Goal: Submit feedback/report problem

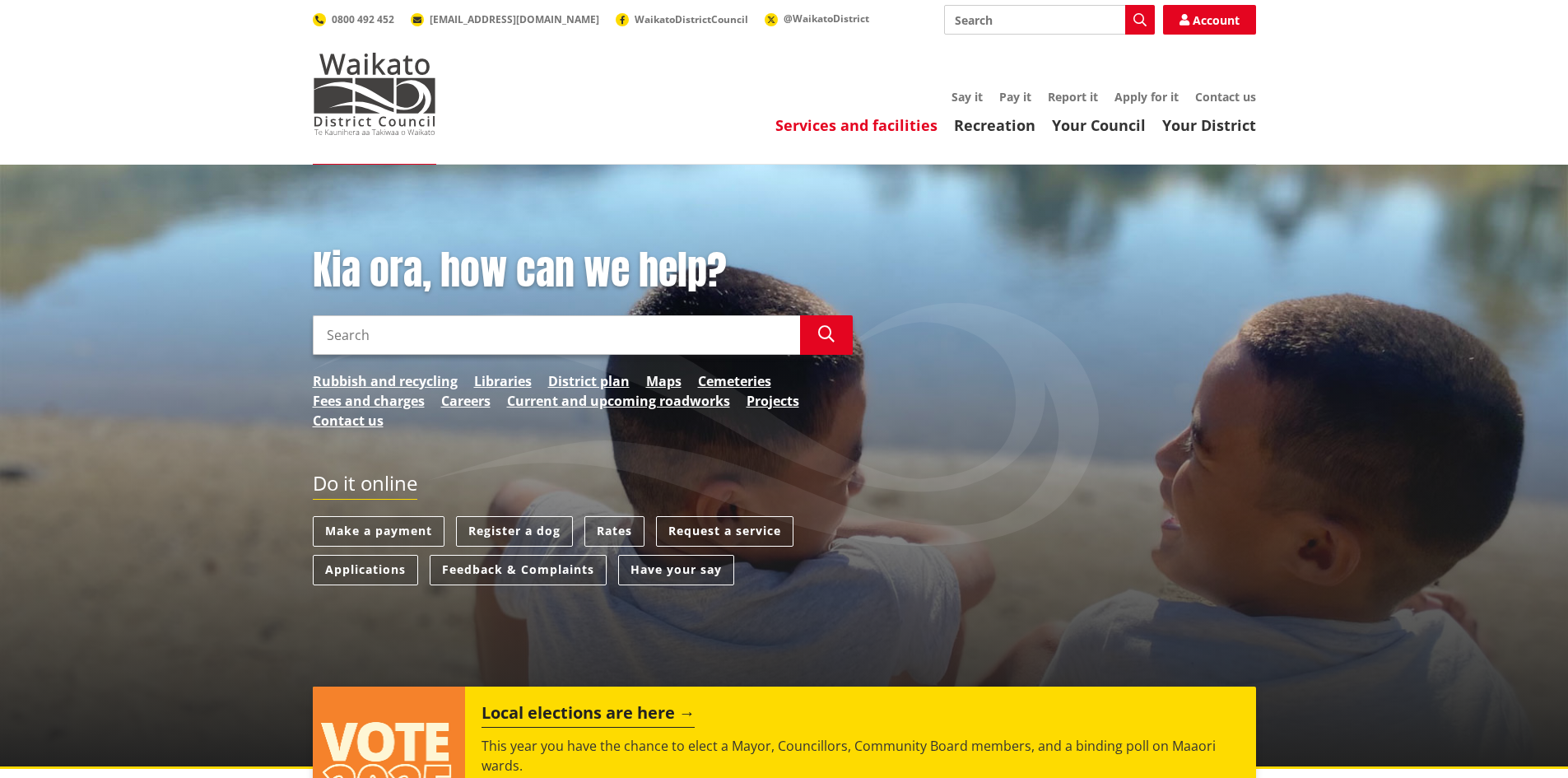
click at [821, 118] on link "Services and facilities" at bounding box center [856, 125] width 162 height 20
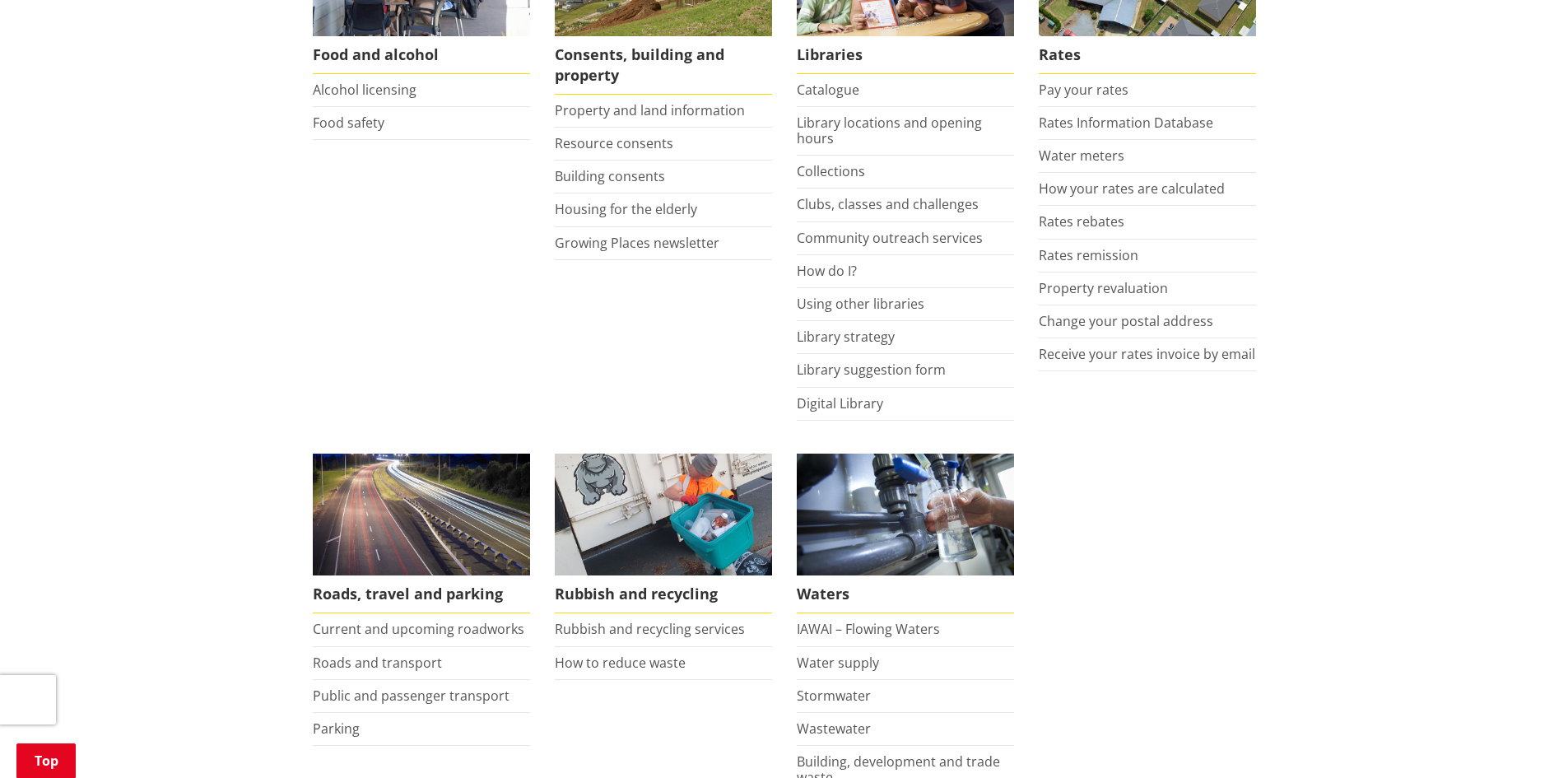
scroll to position [494, 0]
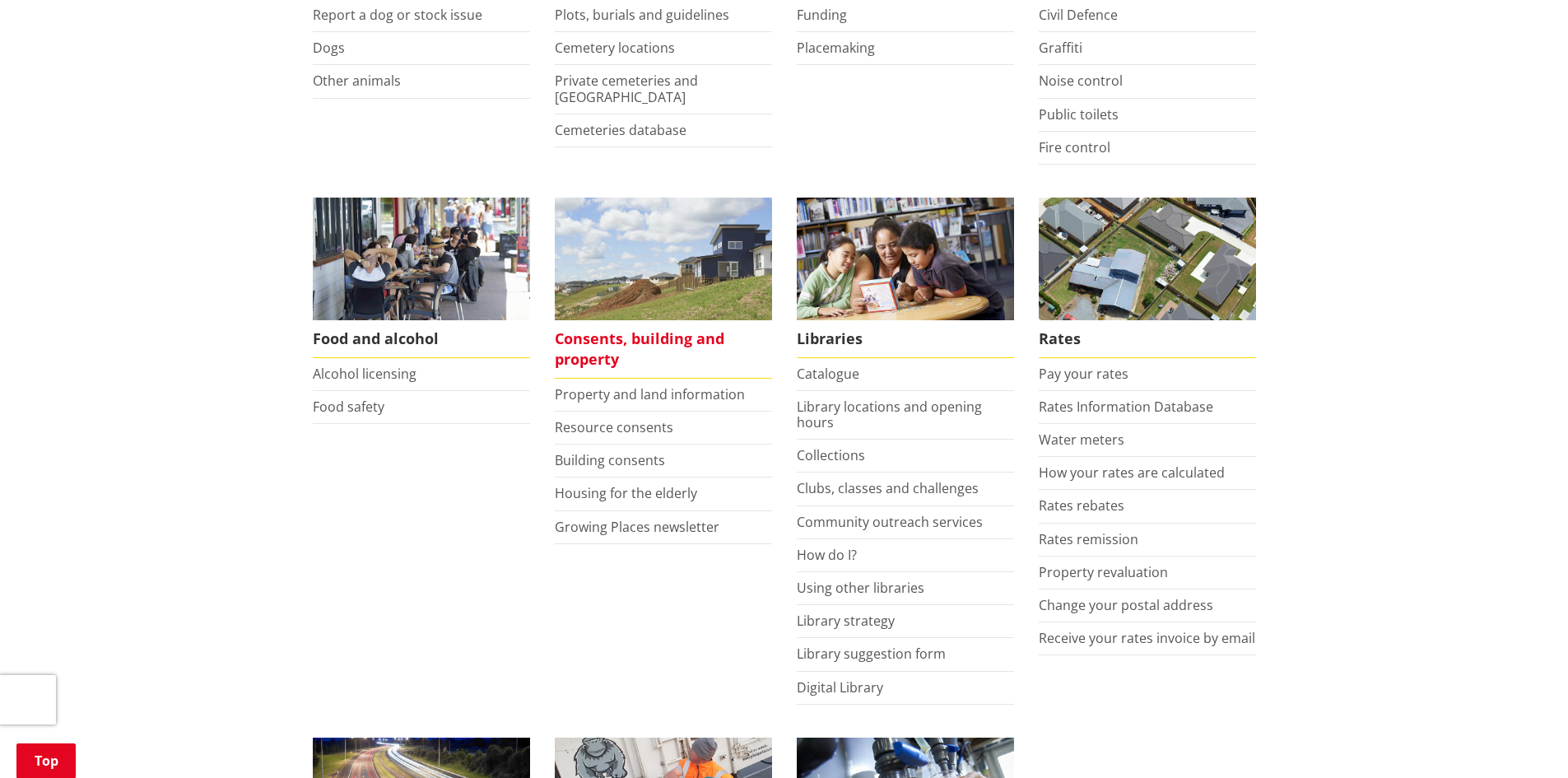
click at [611, 345] on span "Consents, building and property" at bounding box center [664, 349] width 217 height 59
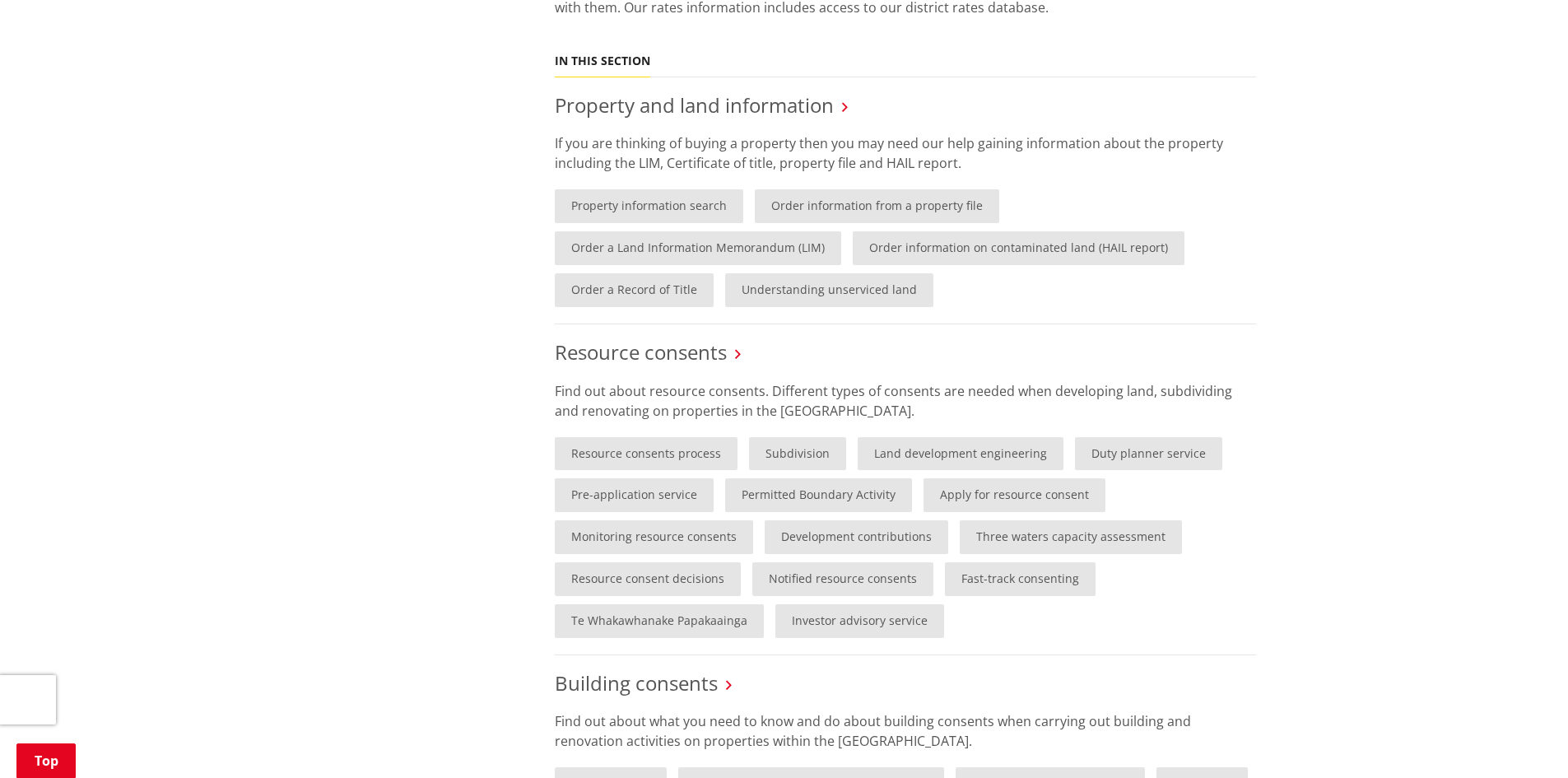
scroll to position [411, 0]
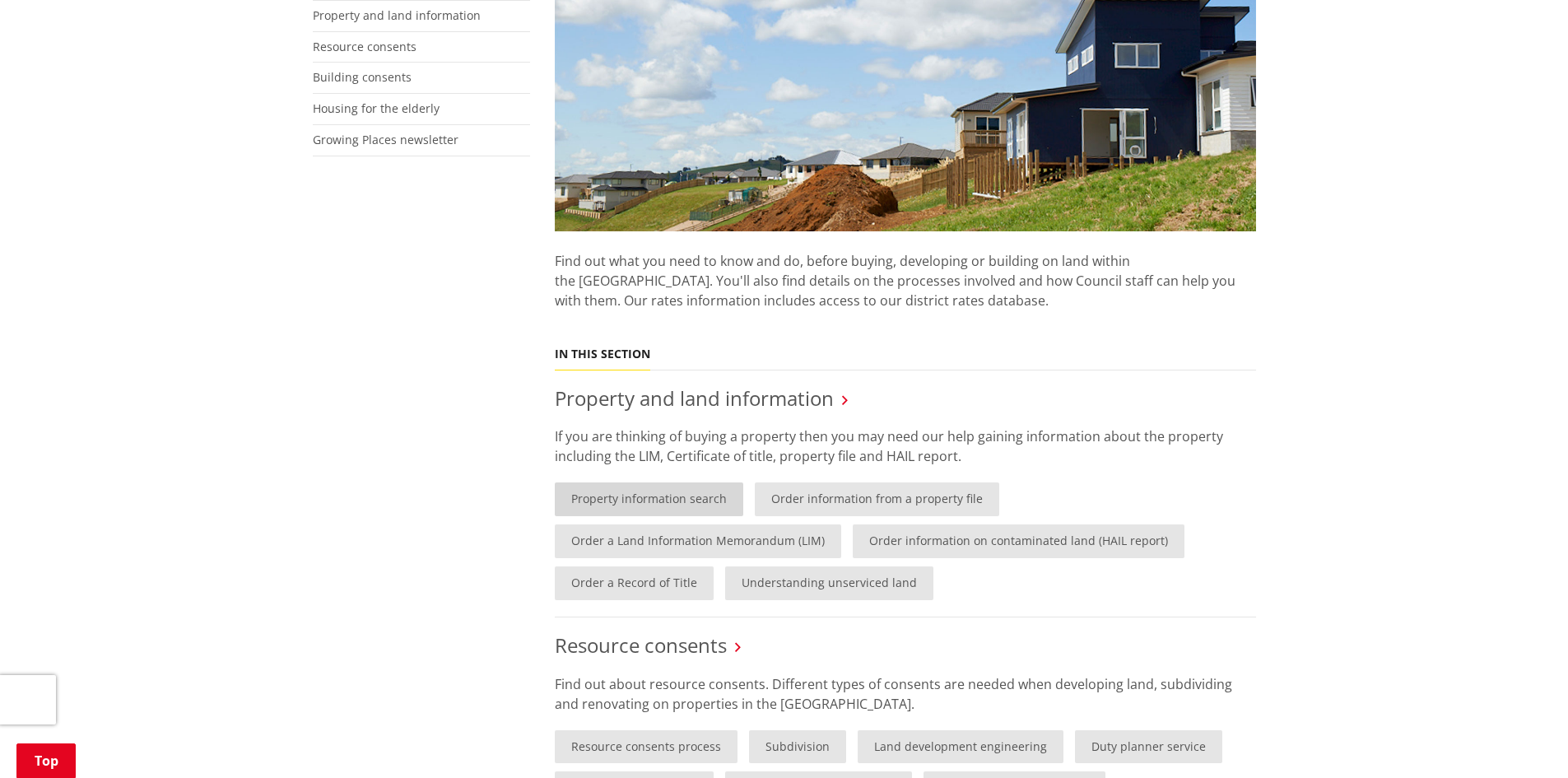
click at [700, 500] on link "Property information search" at bounding box center [649, 499] width 188 height 34
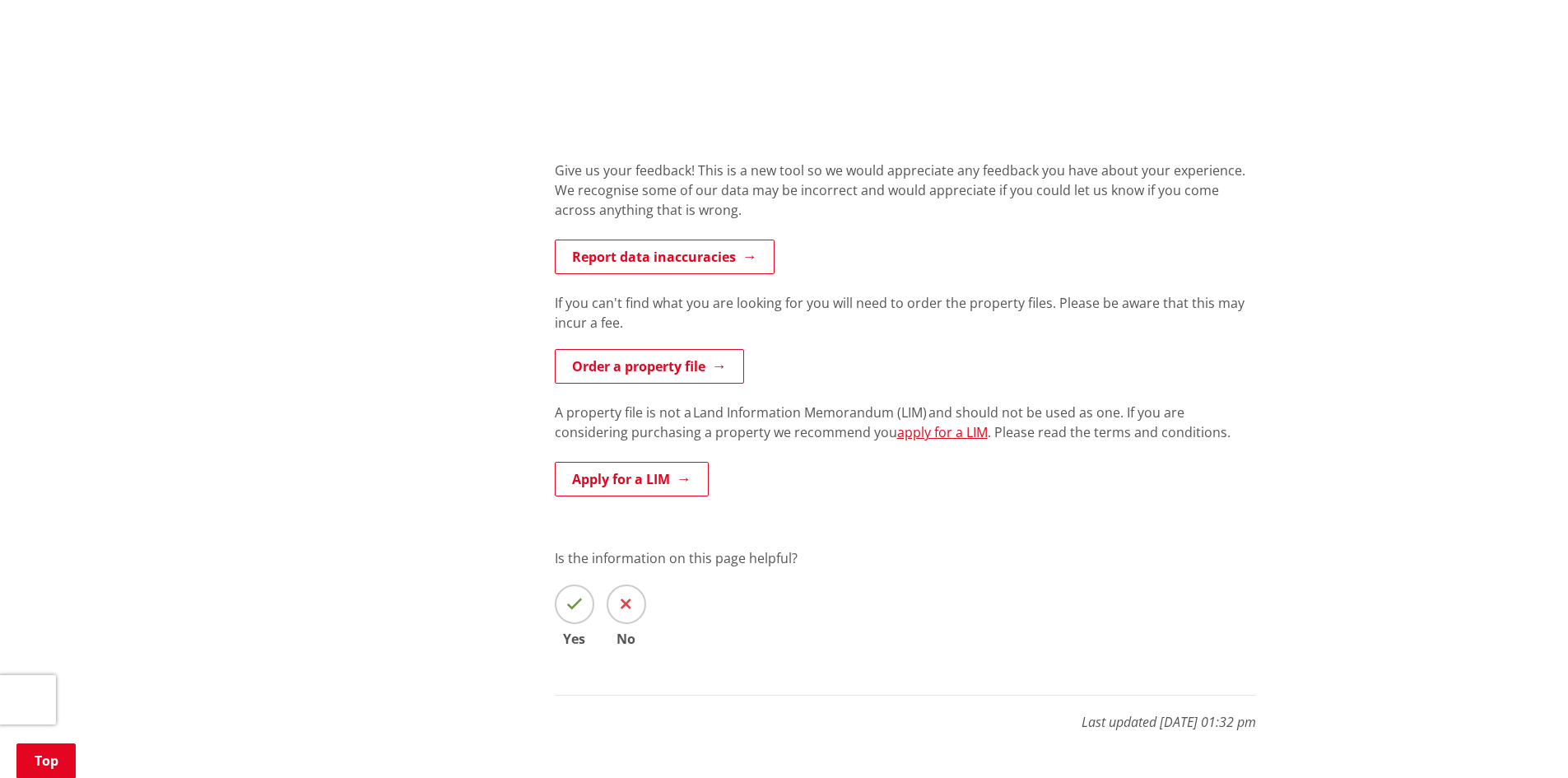
scroll to position [1070, 0]
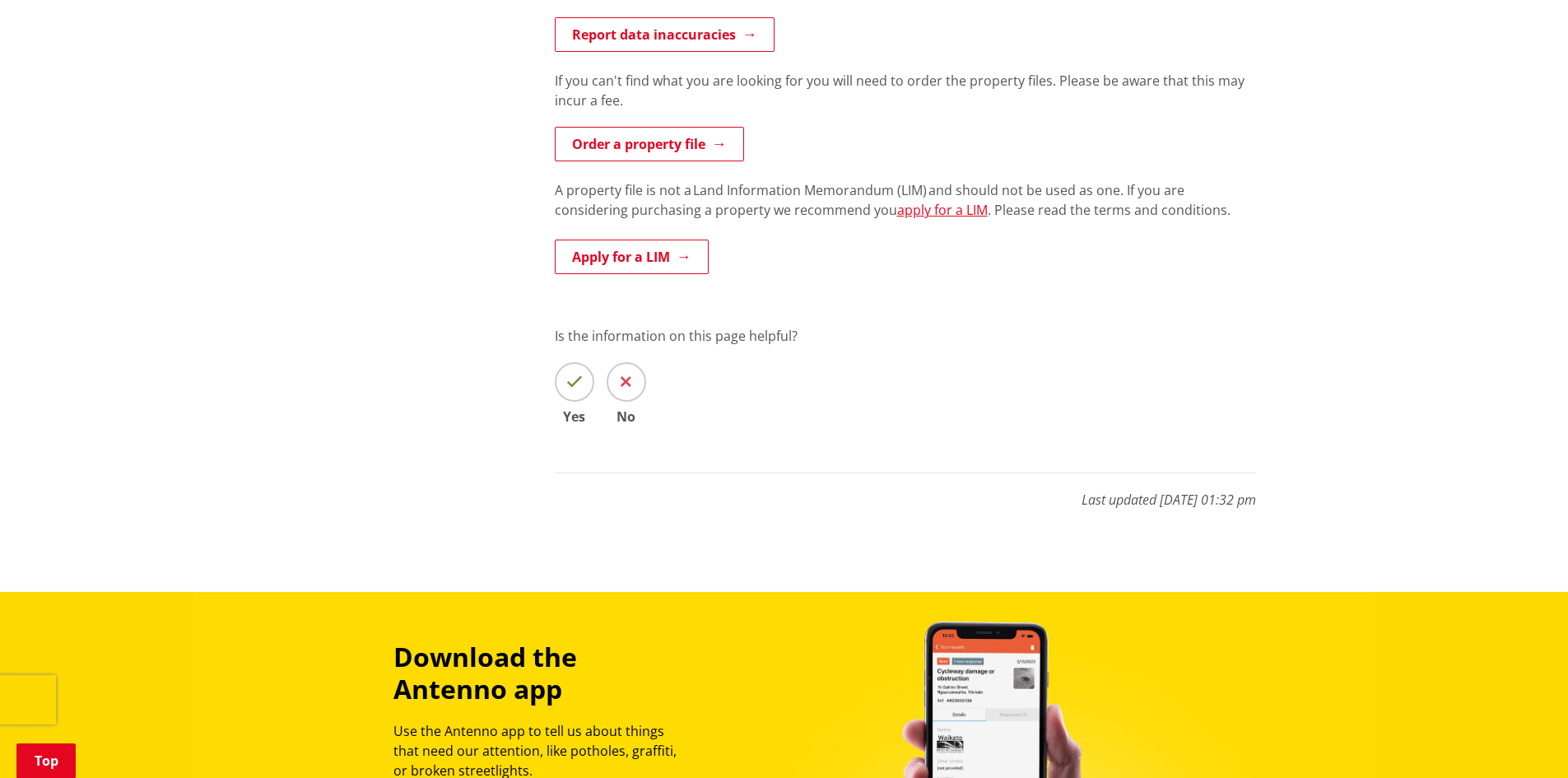
drag, startPoint x: 1168, startPoint y: 501, endPoint x: 1280, endPoint y: 506, distance: 112.1
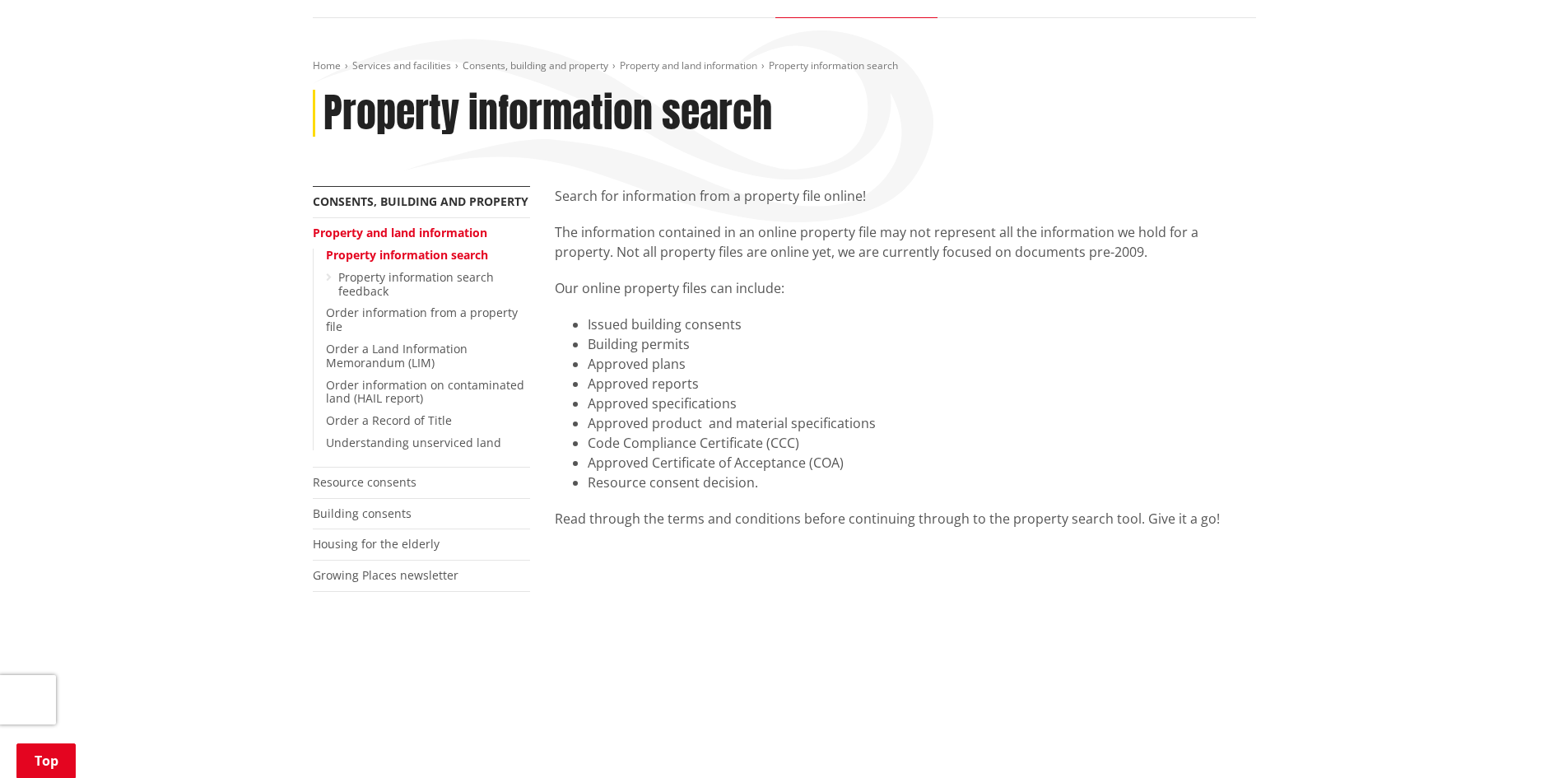
scroll to position [0, 0]
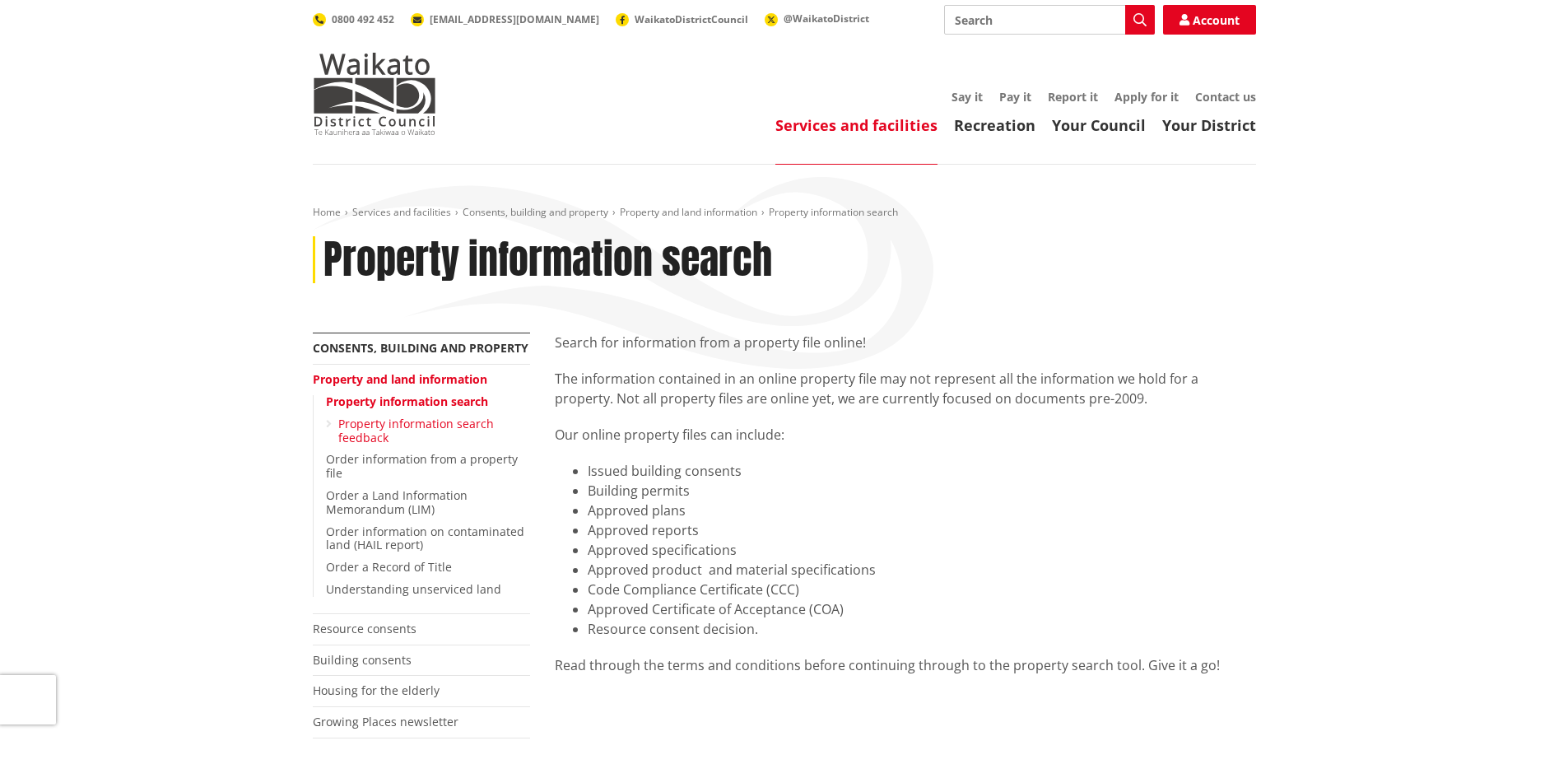
click at [353, 439] on link "Property information search feedback" at bounding box center [416, 430] width 155 height 30
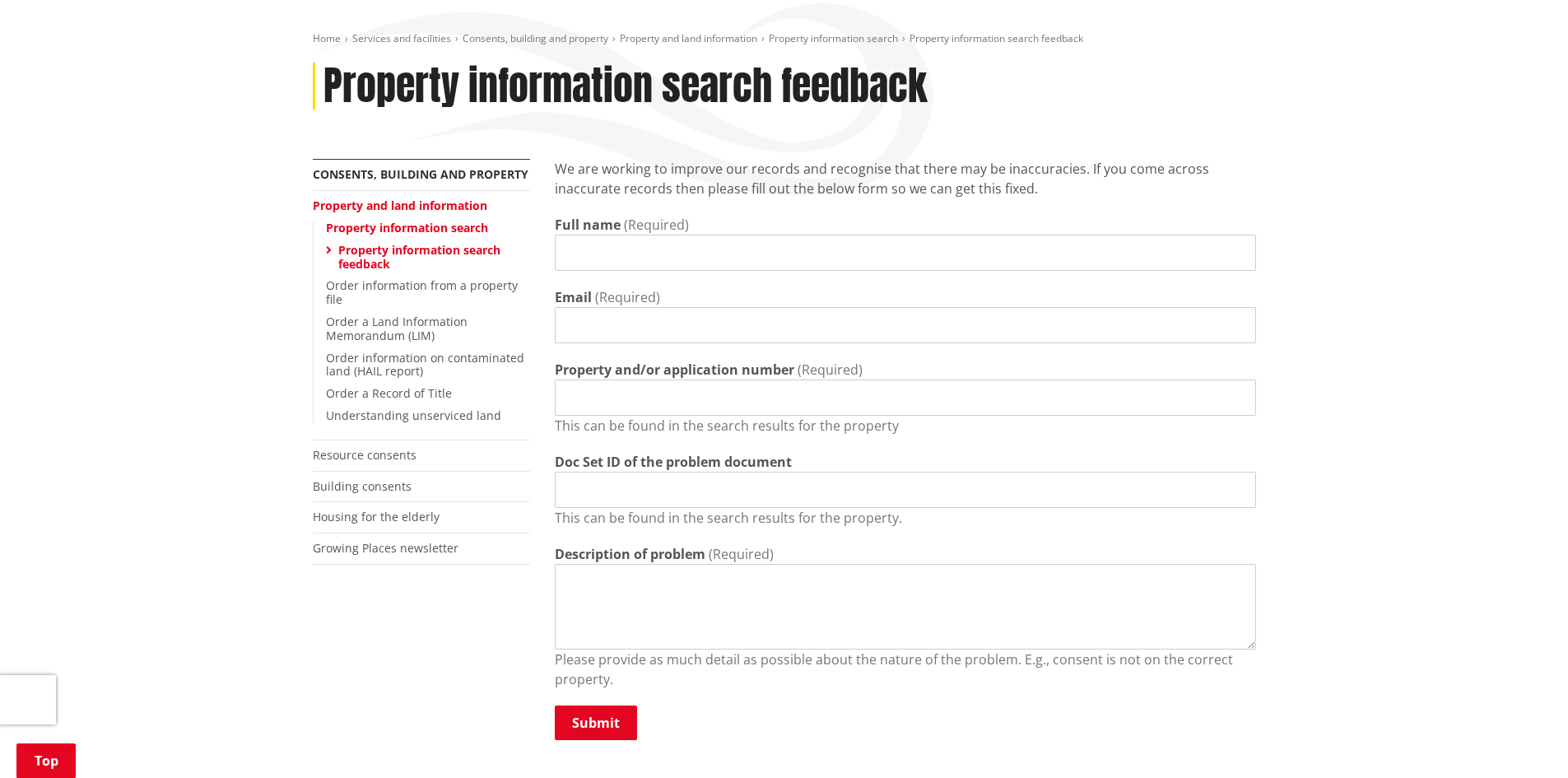
scroll to position [165, 0]
